Goal: Task Accomplishment & Management: Manage account settings

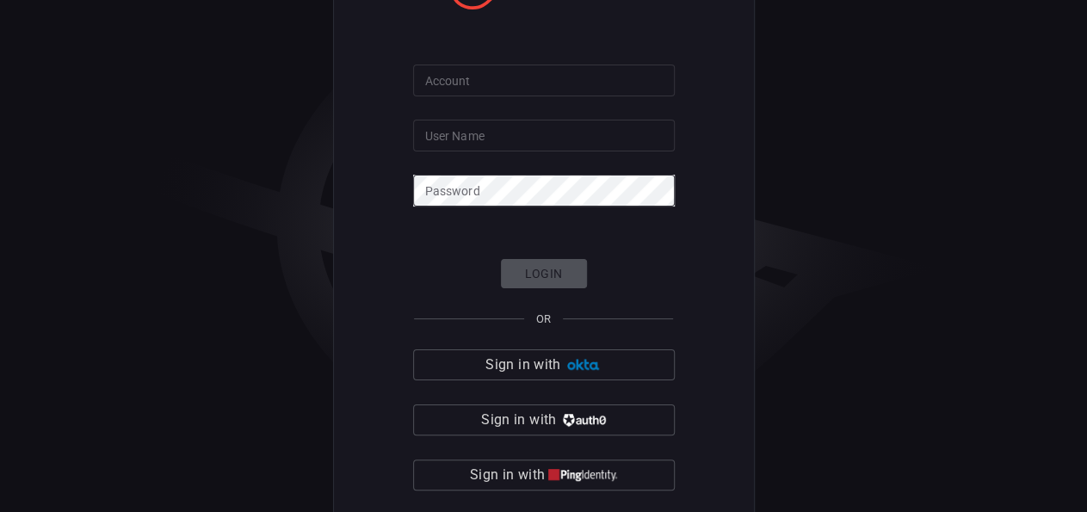
type input "[PERSON_NAME][EMAIL_ADDRESS][PERSON_NAME][DOMAIN_NAME]"
click at [535, 278] on div "Login OR Sign in with Sign in with Sign in with Sign in with other SSO" at bounding box center [544, 403] width 262 height 288
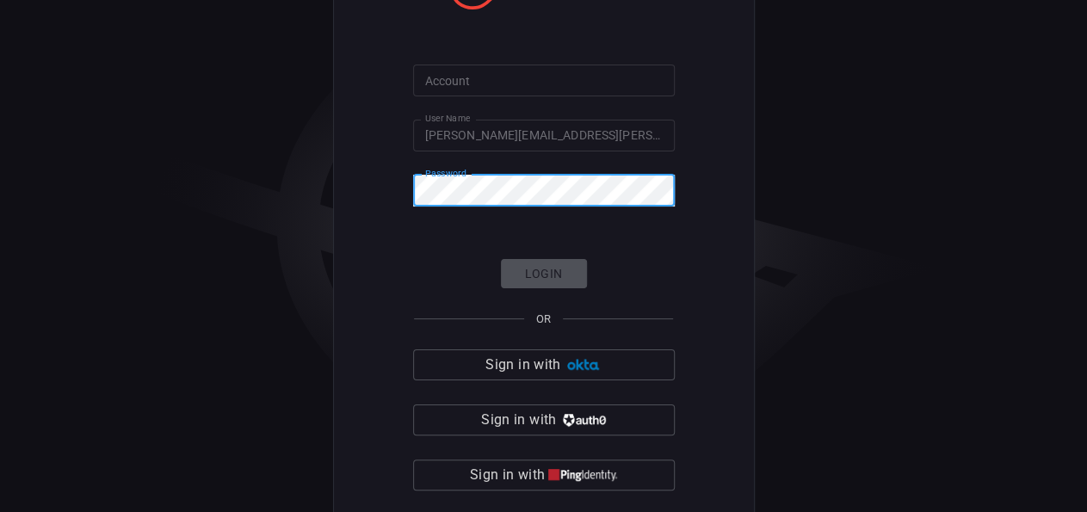
click at [622, 139] on input "[PERSON_NAME][EMAIL_ADDRESS][PERSON_NAME][DOMAIN_NAME]" at bounding box center [544, 136] width 262 height 32
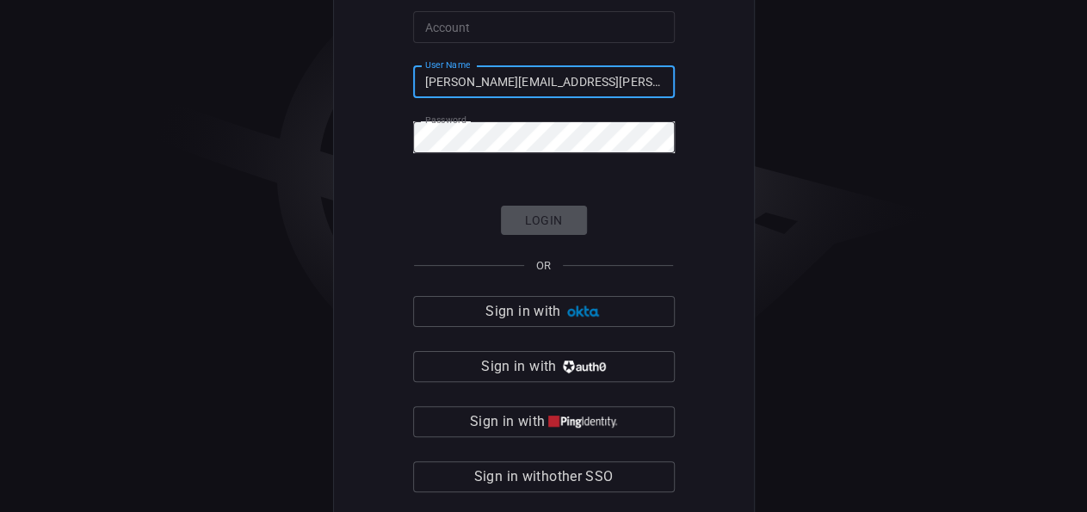
scroll to position [64, 0]
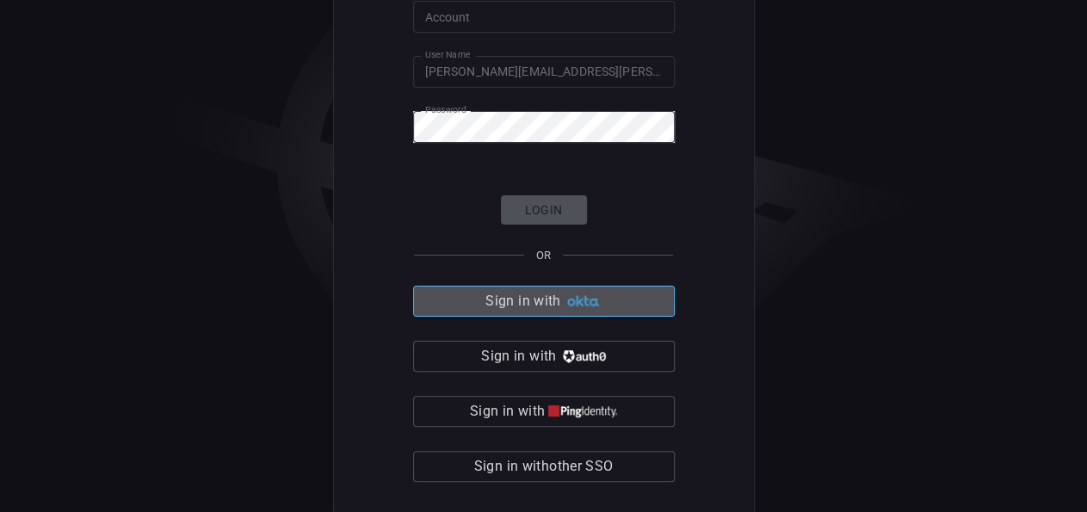
click at [612, 299] on button "Sign in with" at bounding box center [544, 301] width 262 height 31
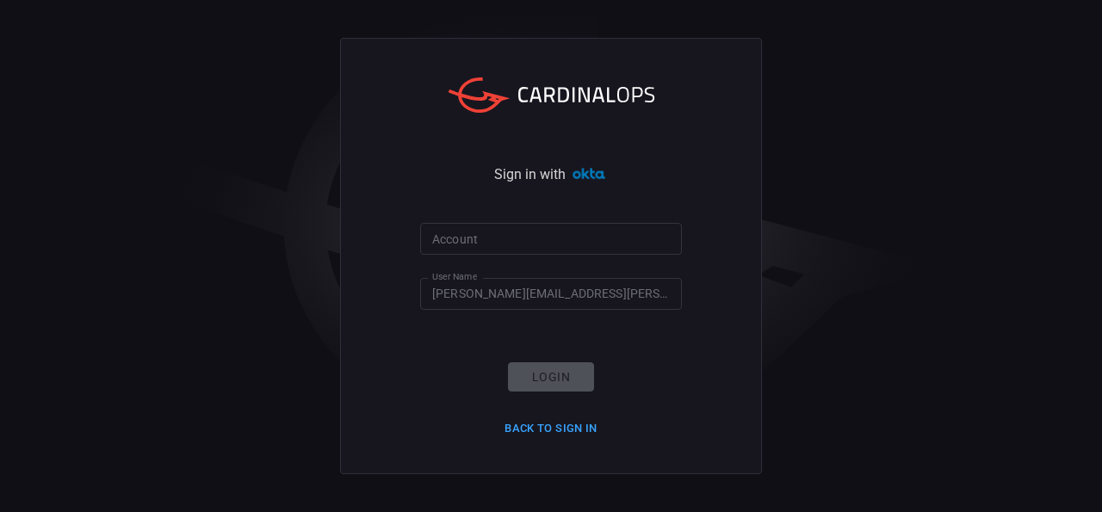
click at [541, 381] on div "Login Back to Sign in" at bounding box center [551, 402] width 114 height 80
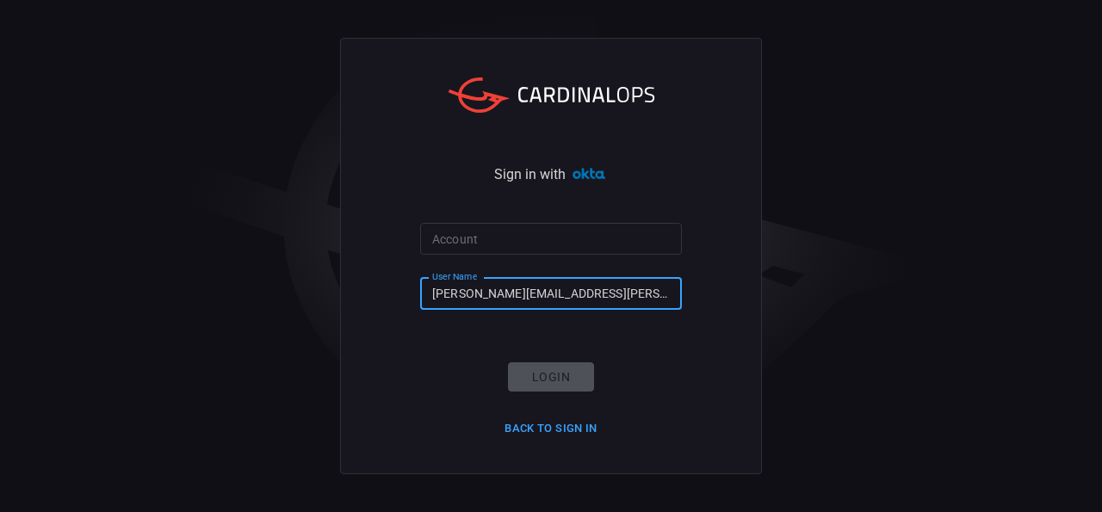
click at [527, 293] on input "[PERSON_NAME][EMAIL_ADDRESS][PERSON_NAME][DOMAIN_NAME]" at bounding box center [551, 294] width 262 height 32
drag, startPoint x: 621, startPoint y: 297, endPoint x: 612, endPoint y: 304, distance: 11.0
click at [621, 297] on input "[PERSON_NAME][EMAIL_ADDRESS][PERSON_NAME][DOMAIN_NAME]" at bounding box center [551, 294] width 262 height 32
click at [565, 385] on div "Login Back to Sign in" at bounding box center [551, 402] width 114 height 80
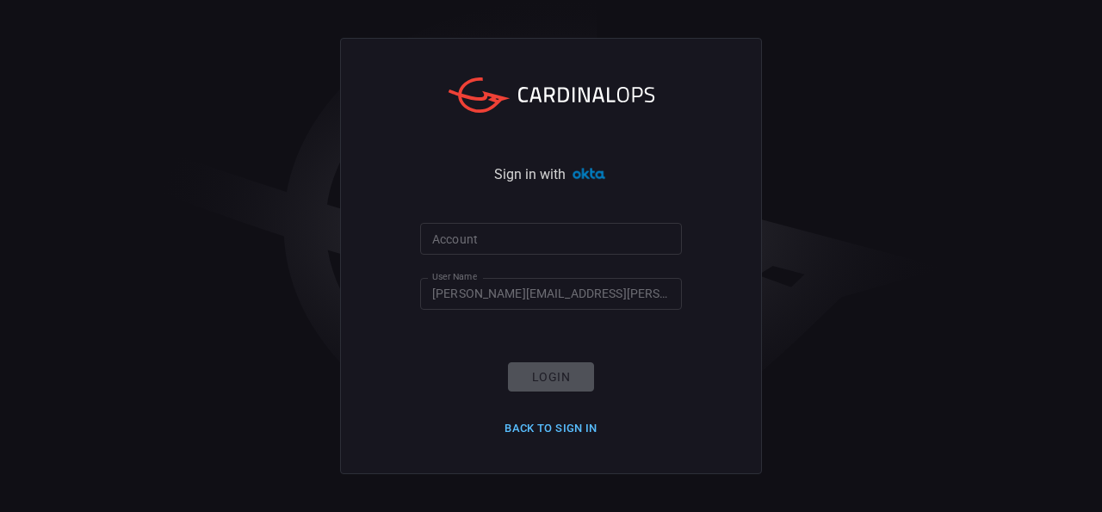
click at [572, 423] on button "Back to Sign in" at bounding box center [551, 429] width 114 height 27
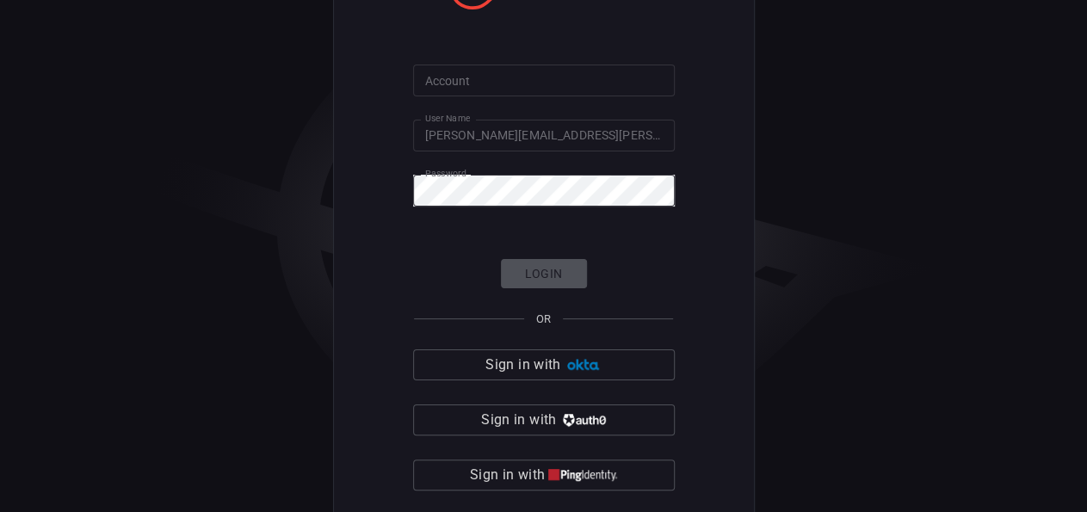
click at [629, 131] on input "[PERSON_NAME][EMAIL_ADDRESS][PERSON_NAME][DOMAIN_NAME]" at bounding box center [544, 136] width 262 height 32
click at [607, 173] on form "Account Account User Name [PERSON_NAME][EMAIL_ADDRESS][PERSON_NAME][DOMAIN_NAME…" at bounding box center [544, 306] width 262 height 482
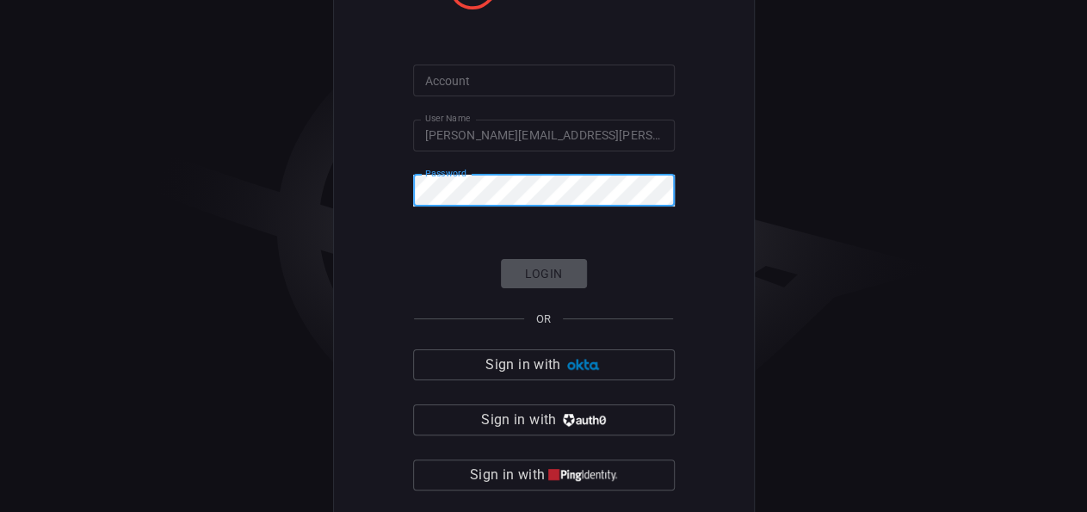
click at [565, 266] on div "Login OR Sign in with Sign in with Sign in with Sign in with other SSO" at bounding box center [544, 403] width 262 height 288
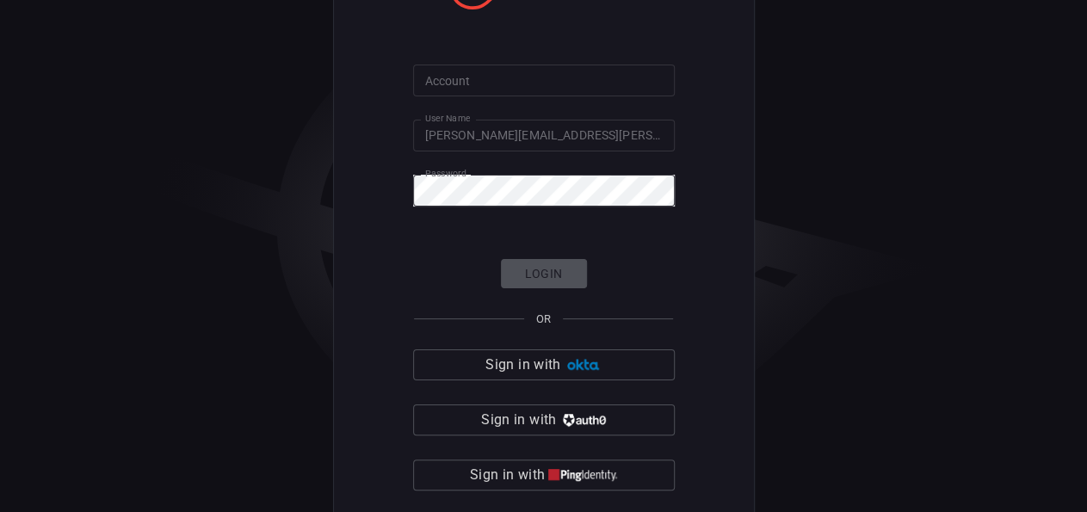
click at [576, 284] on div "Login OR Sign in with Sign in with Sign in with Sign in with other SSO" at bounding box center [544, 403] width 262 height 288
click at [572, 86] on input "Account" at bounding box center [544, 81] width 262 height 32
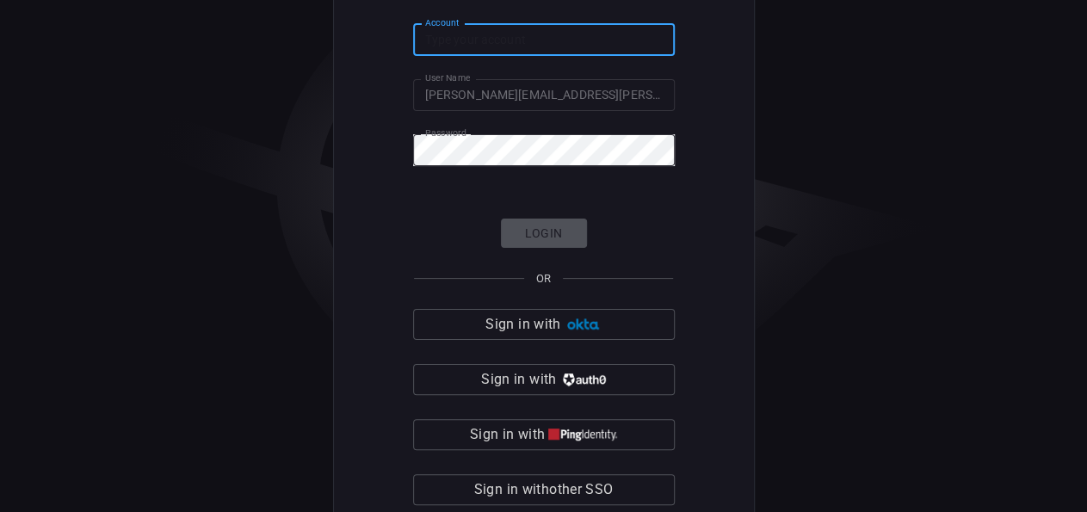
scroll to position [64, 0]
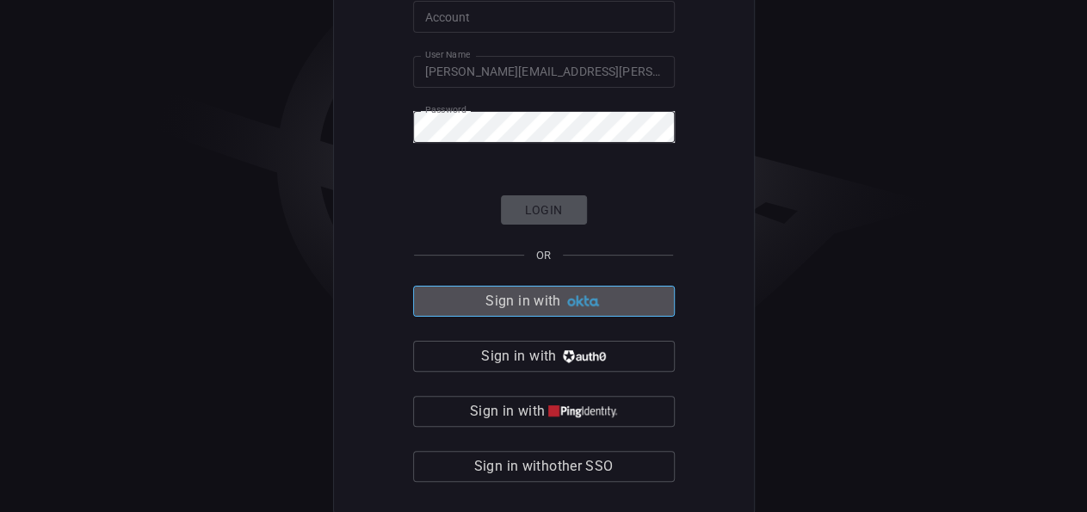
click at [552, 304] on span "Sign in with" at bounding box center [522, 301] width 75 height 24
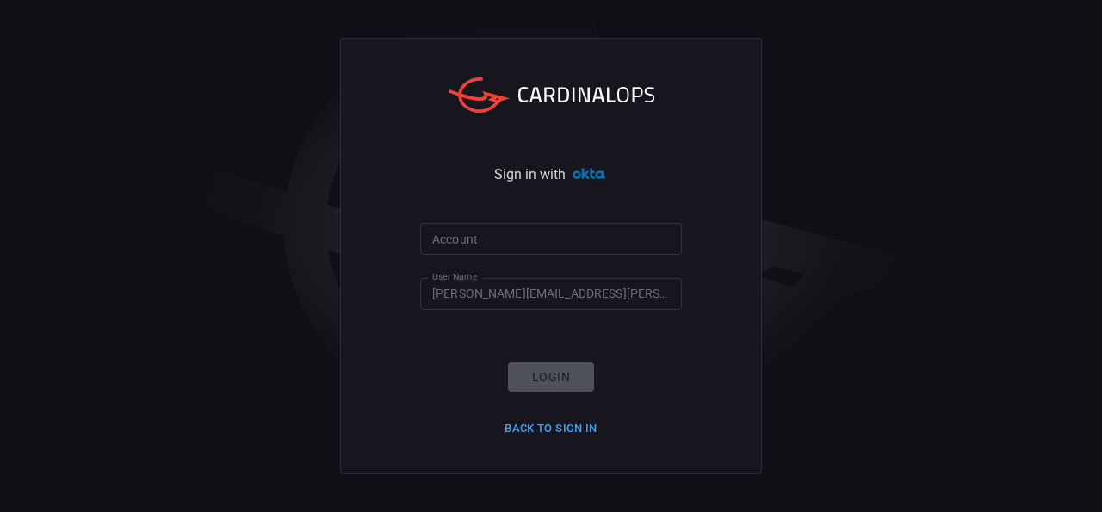
click at [530, 242] on input "Account" at bounding box center [551, 239] width 262 height 32
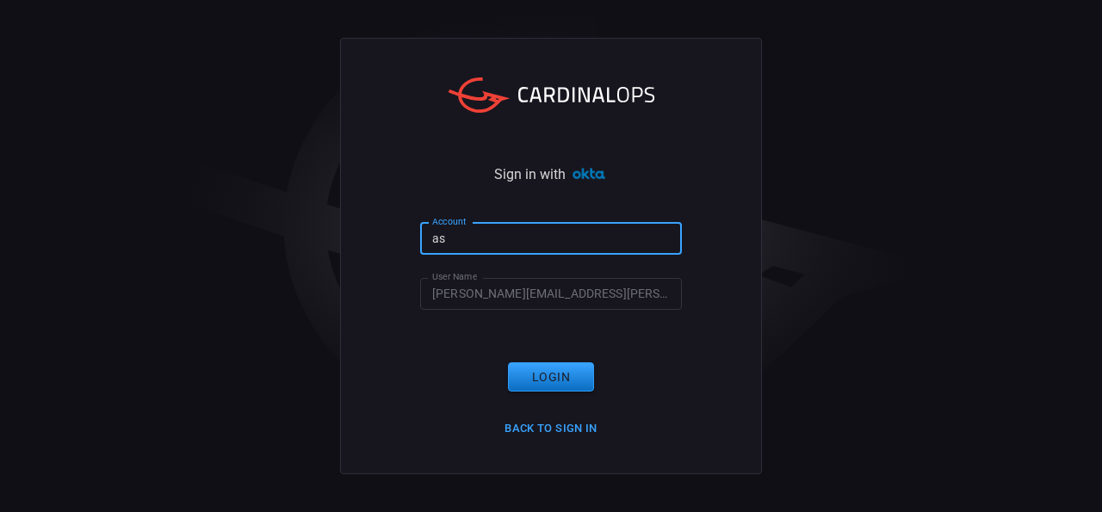
type input "a"
type input "[PERSON_NAME]"
click at [561, 432] on button "Back to Sign in" at bounding box center [551, 429] width 114 height 27
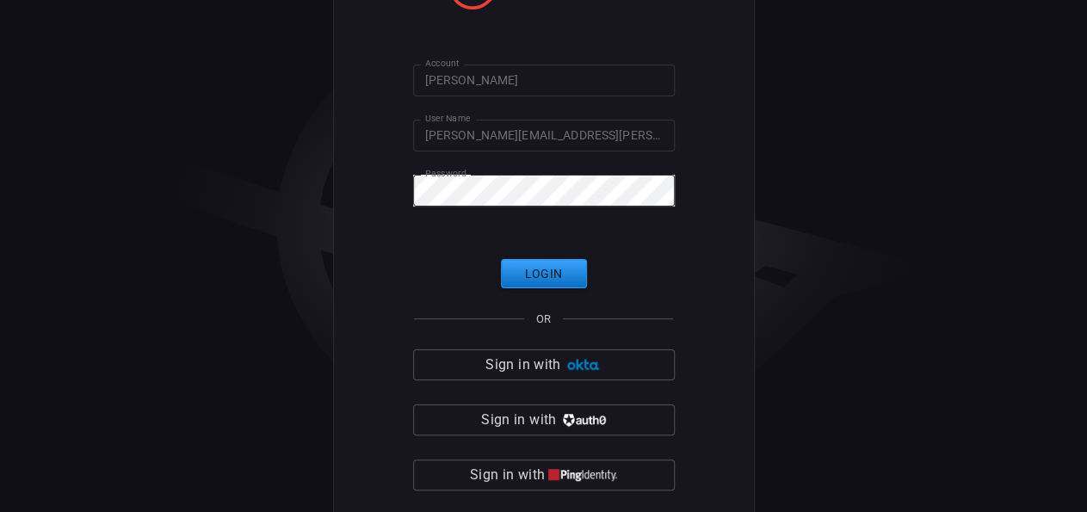
click at [484, 83] on input "[PERSON_NAME]" at bounding box center [544, 81] width 262 height 32
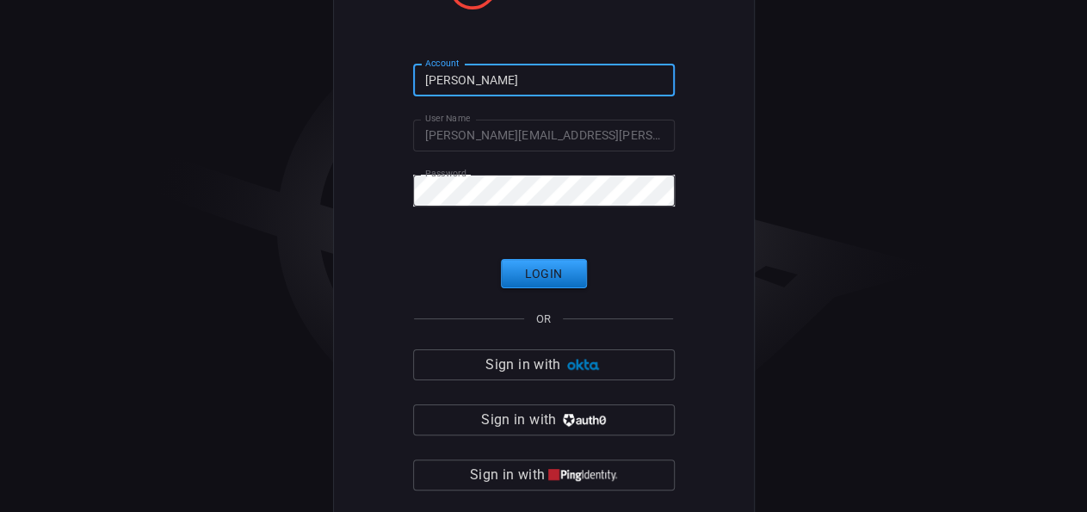
click at [531, 82] on input "[PERSON_NAME]" at bounding box center [544, 81] width 262 height 32
click at [554, 278] on button "Login" at bounding box center [544, 274] width 86 height 30
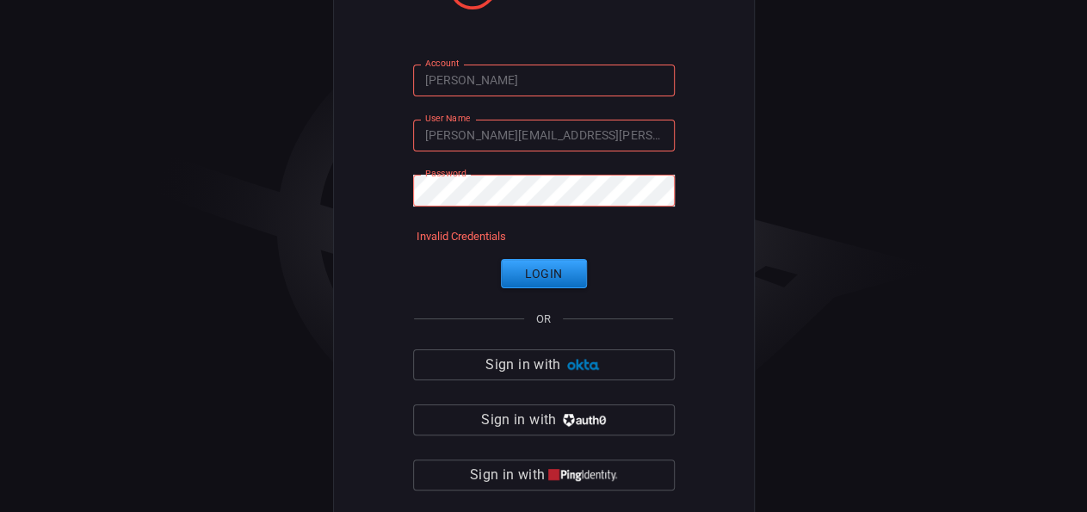
click at [633, 135] on input "[PERSON_NAME][EMAIL_ADDRESS][PERSON_NAME][DOMAIN_NAME]" at bounding box center [544, 136] width 262 height 32
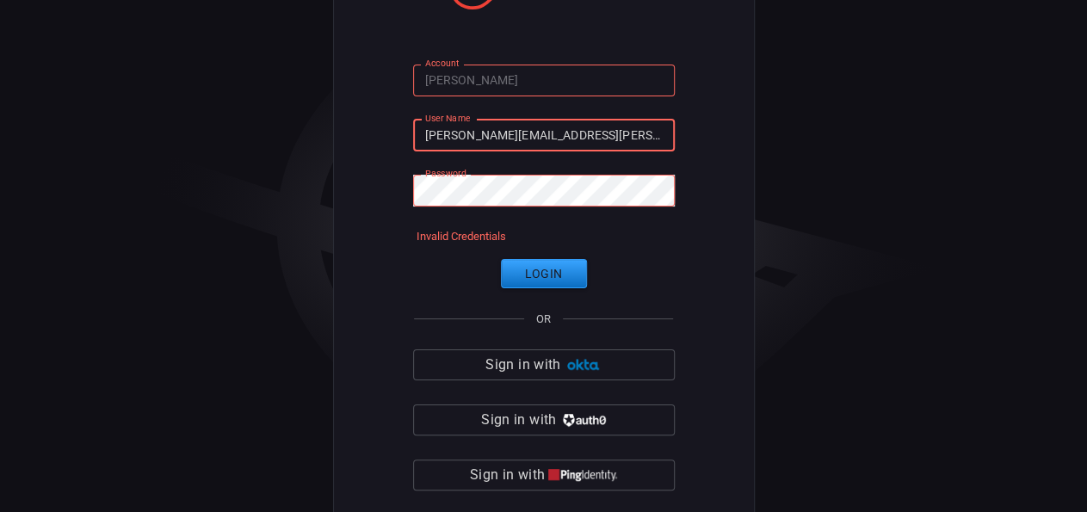
click at [708, 198] on div "Account [PERSON_NAME] Account User Name [PERSON_NAME][EMAIL_ADDRESS][PERSON_NAM…" at bounding box center [544, 257] width 422 height 644
